Goal: Complete application form

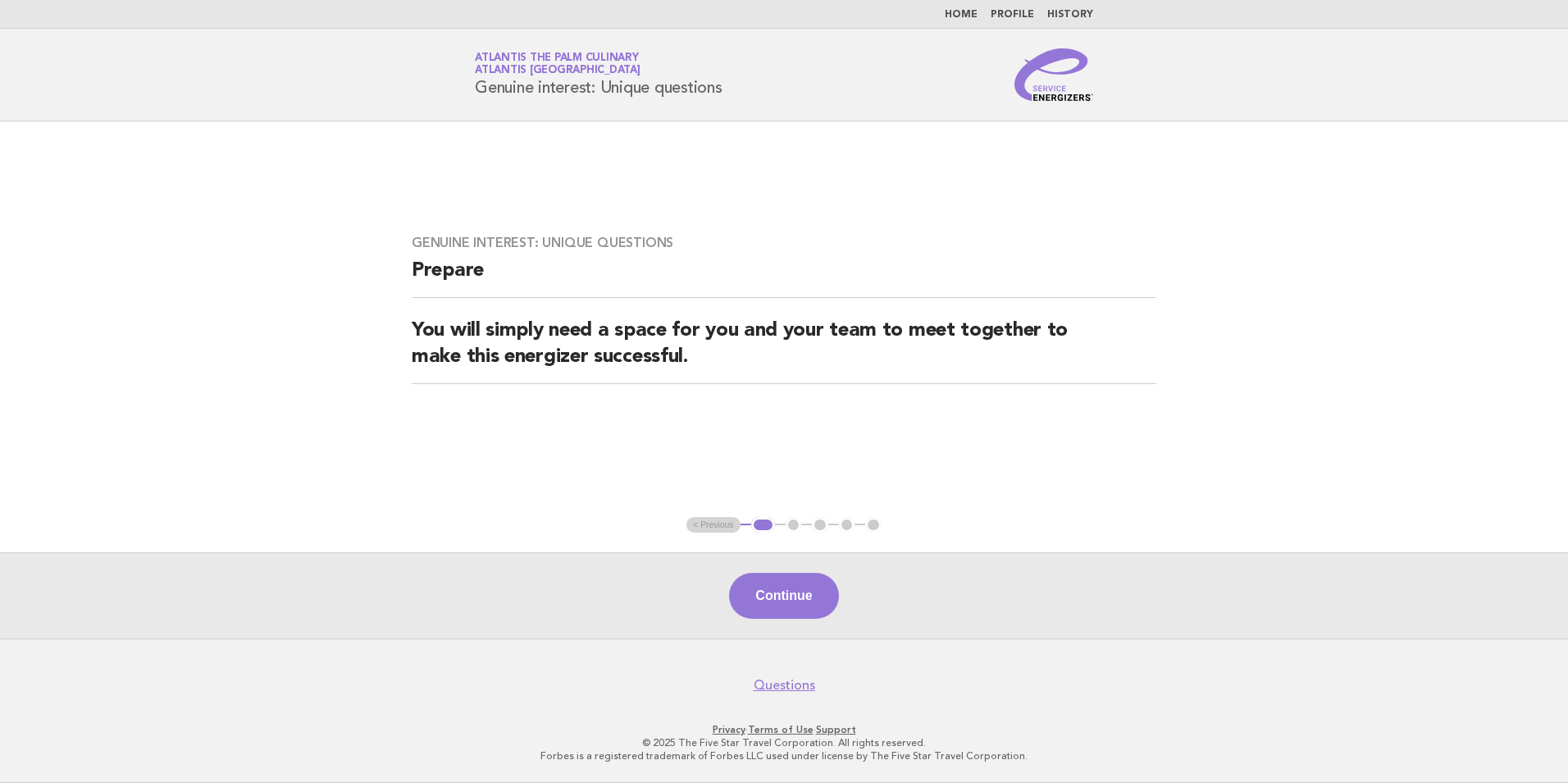
click at [756, 567] on div "Continue" at bounding box center [784, 596] width 1568 height 87
click at [765, 598] on button "Continue" at bounding box center [784, 596] width 109 height 46
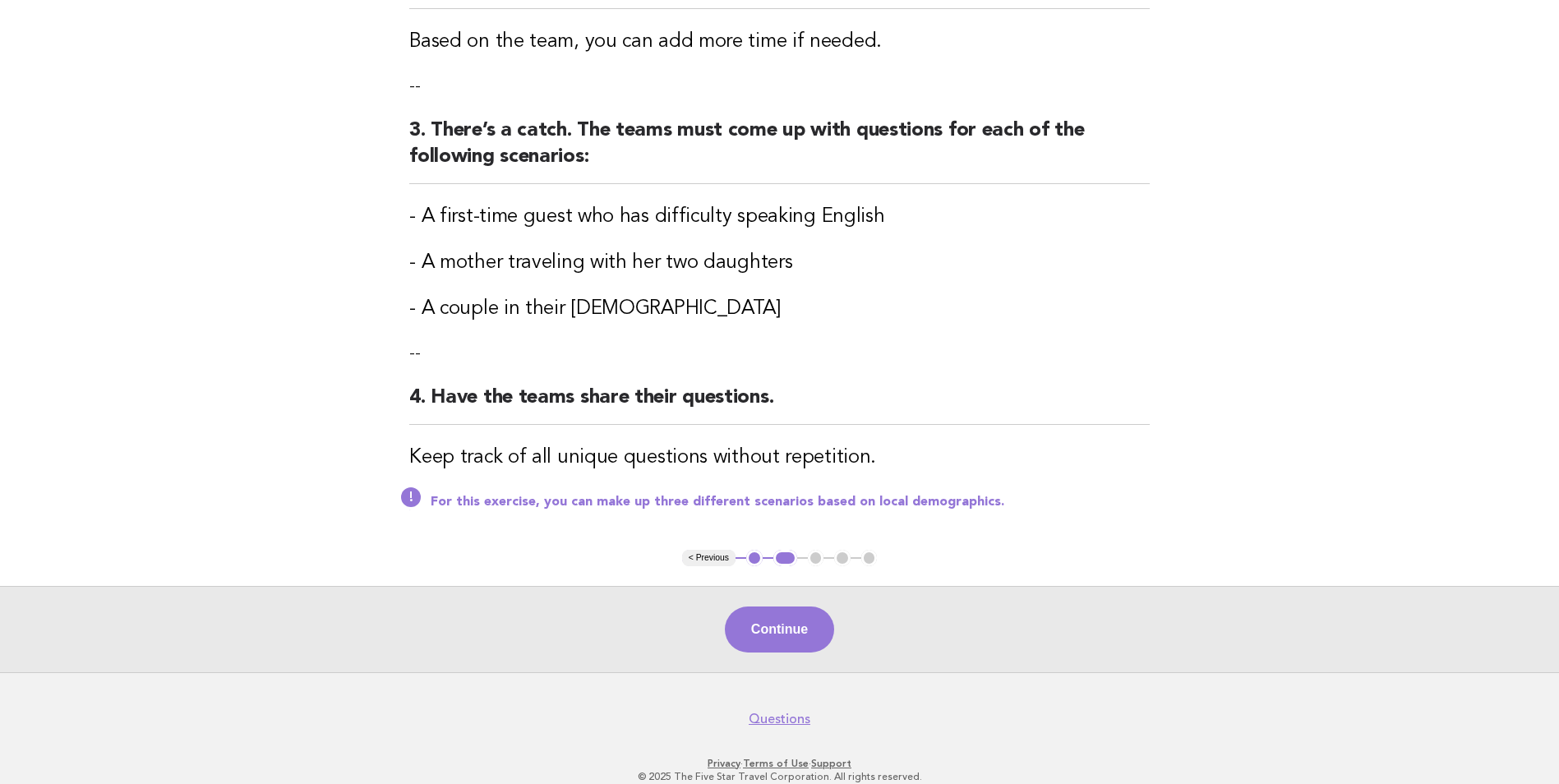
scroll to position [463, 0]
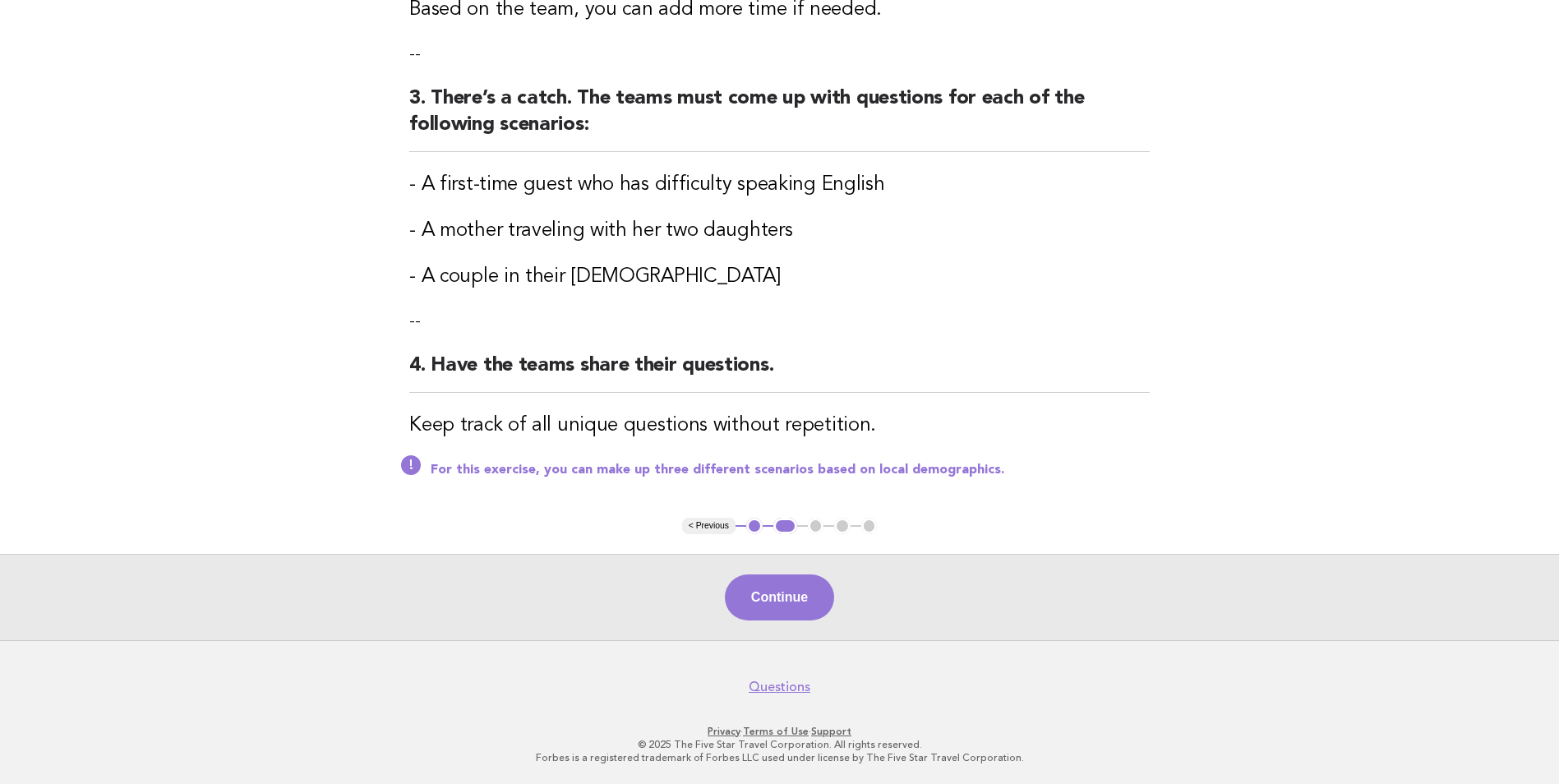
click at [800, 623] on div "Continue" at bounding box center [780, 597] width 1559 height 87
click at [804, 614] on button "Continue" at bounding box center [780, 598] width 109 height 46
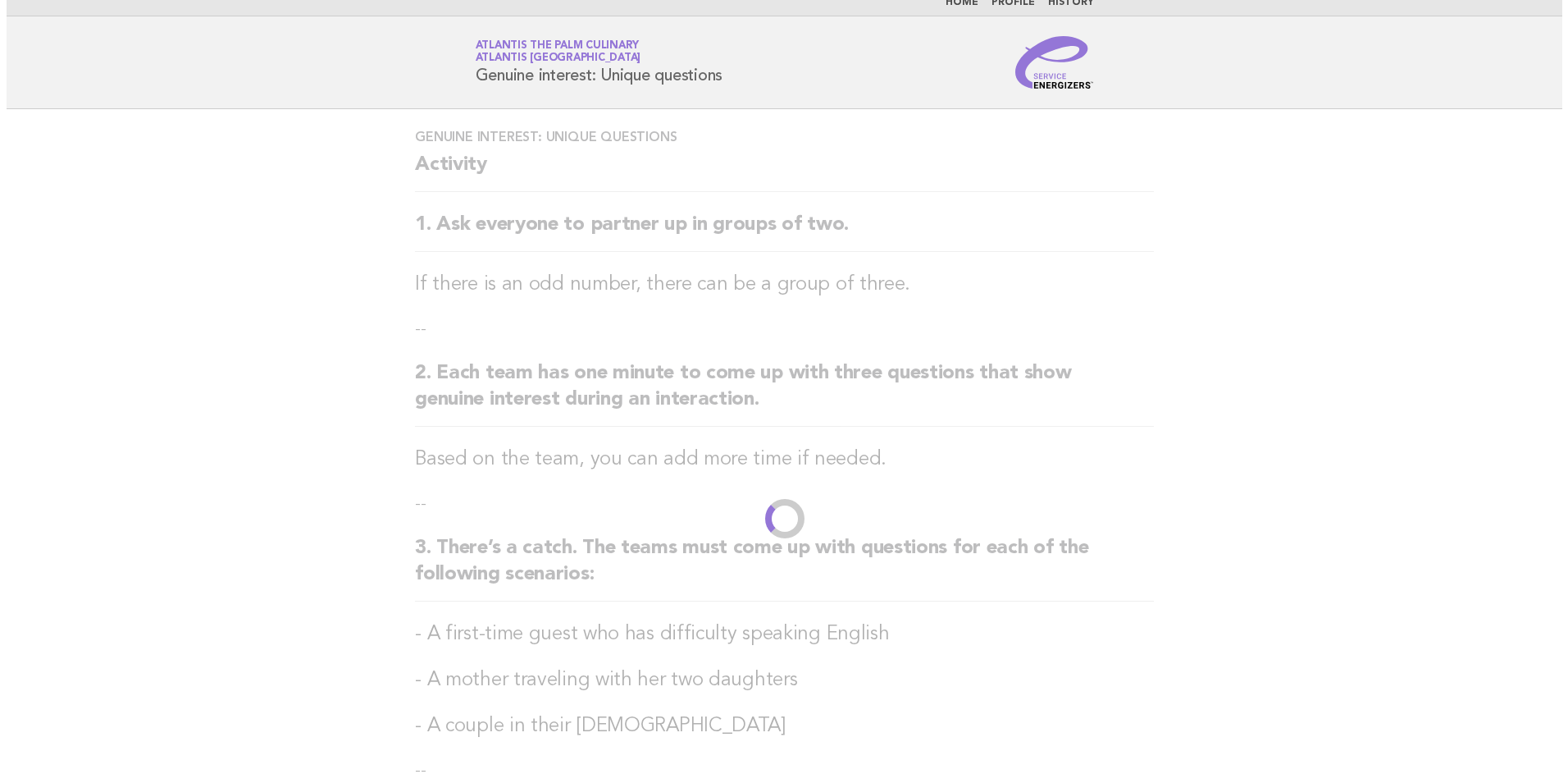
scroll to position [0, 0]
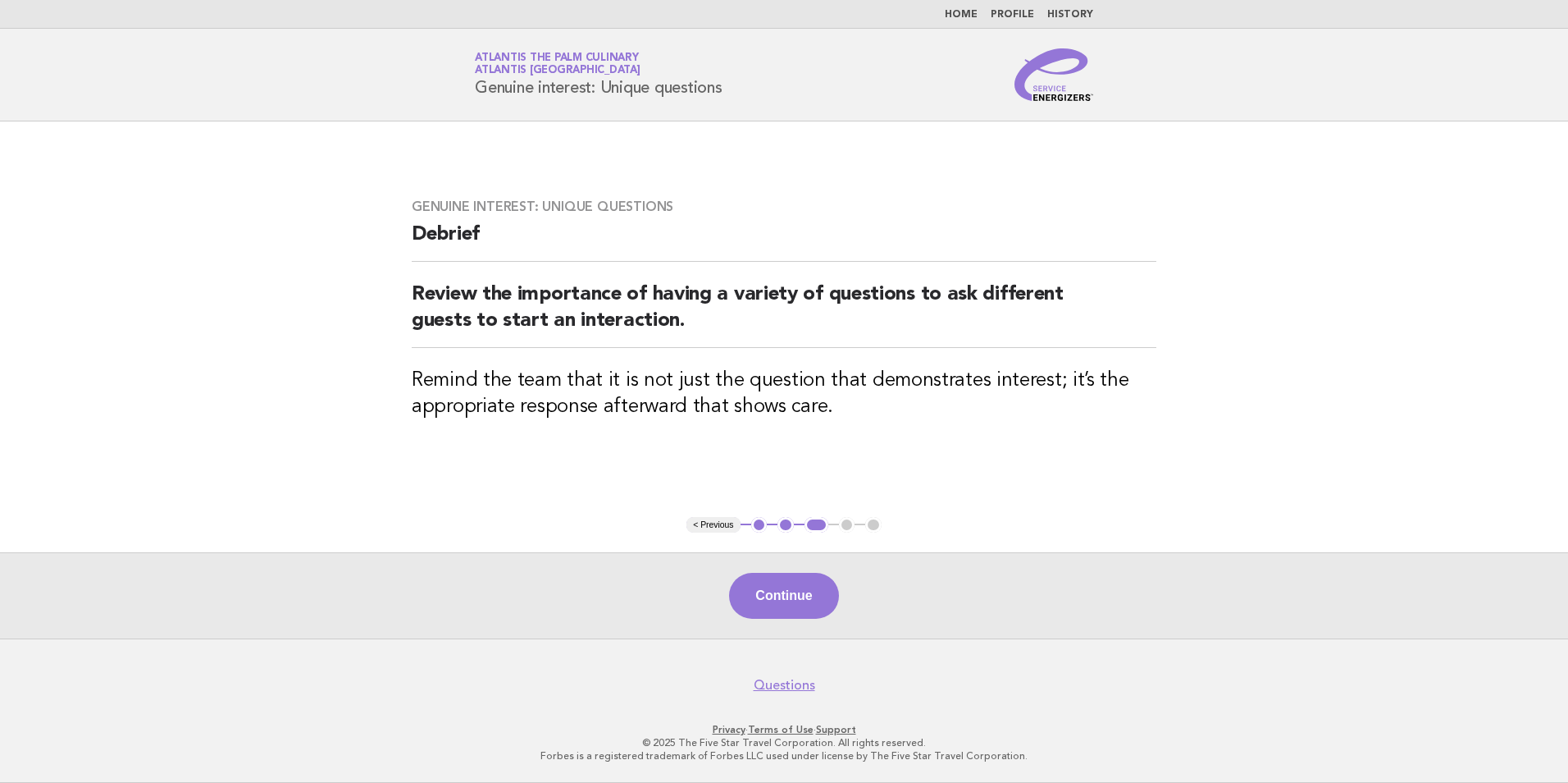
click at [794, 590] on button "Continue" at bounding box center [784, 596] width 109 height 46
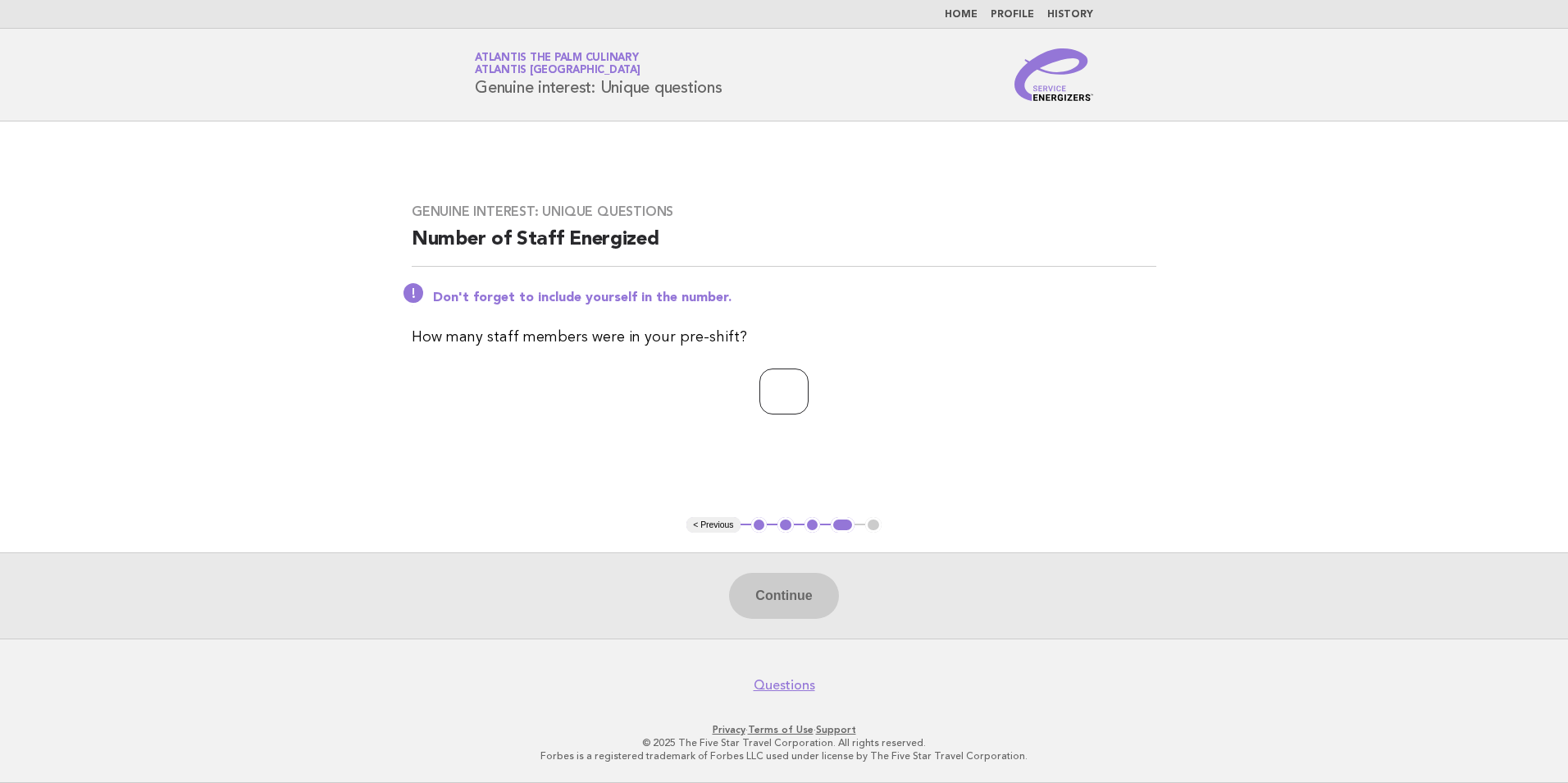
click at [774, 394] on input "number" at bounding box center [784, 392] width 49 height 46
type input "**"
click at [800, 598] on button "Continue" at bounding box center [784, 596] width 109 height 46
